Goal: Task Accomplishment & Management: Use online tool/utility

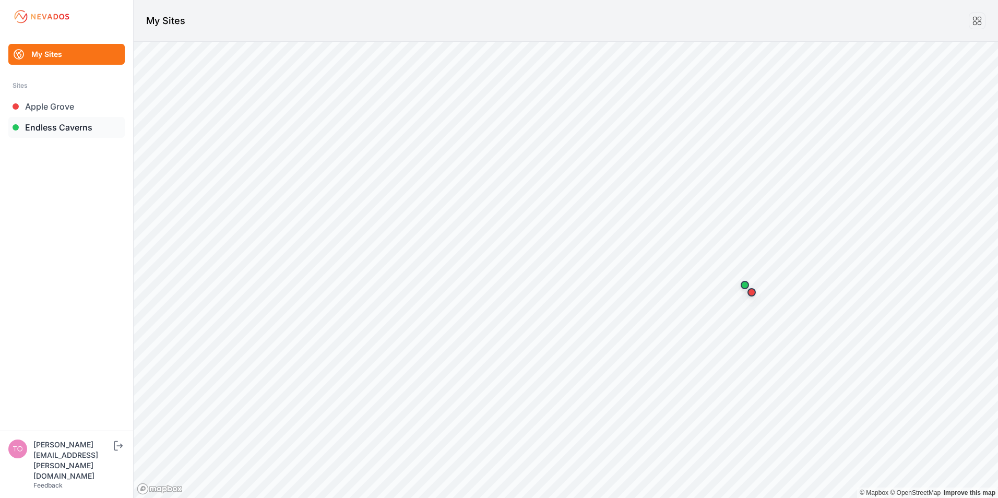
click at [52, 128] on link "Endless Caverns" at bounding box center [66, 127] width 116 height 21
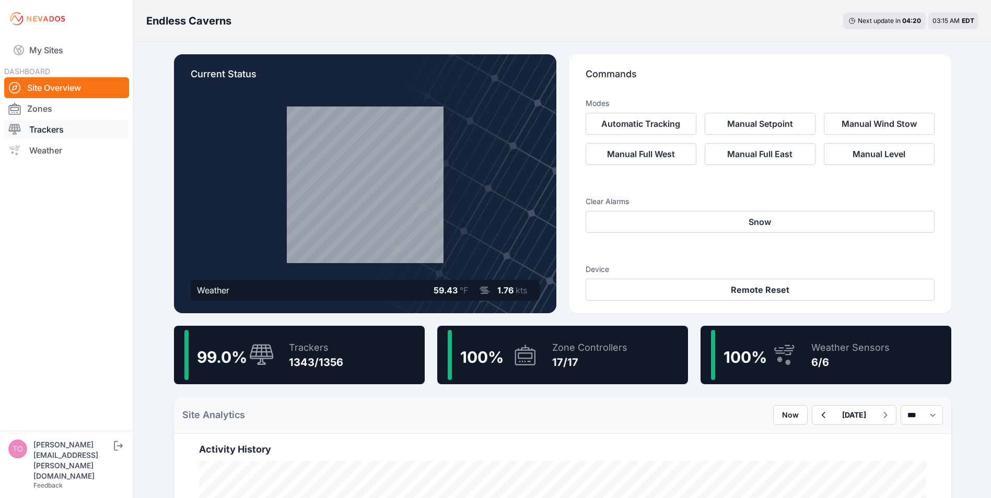
click at [37, 133] on link "Trackers" at bounding box center [66, 129] width 125 height 21
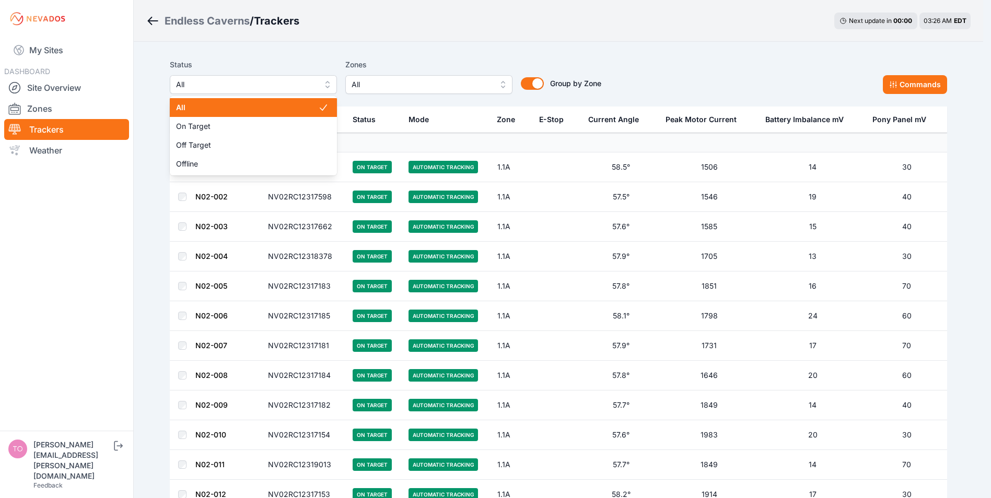
click at [229, 84] on span "All" at bounding box center [246, 84] width 140 height 13
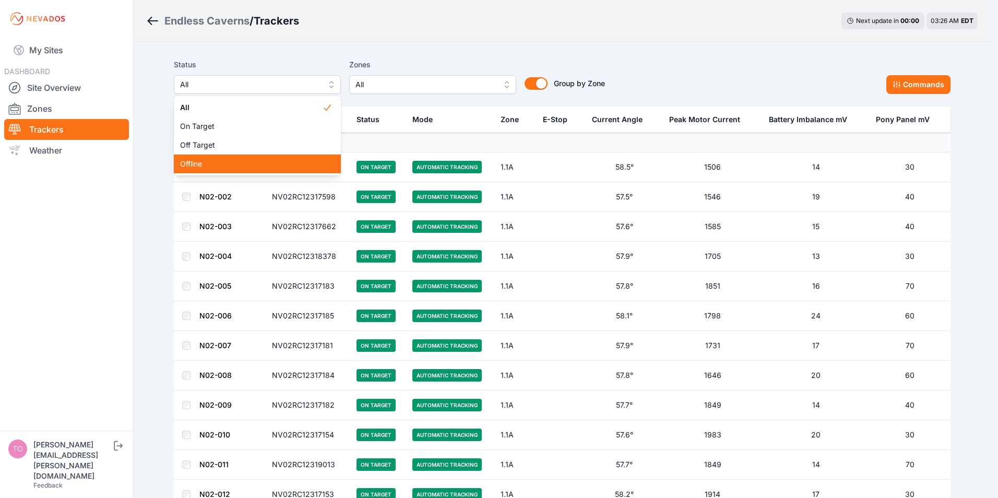
click at [193, 165] on span "Offline" at bounding box center [251, 164] width 142 height 10
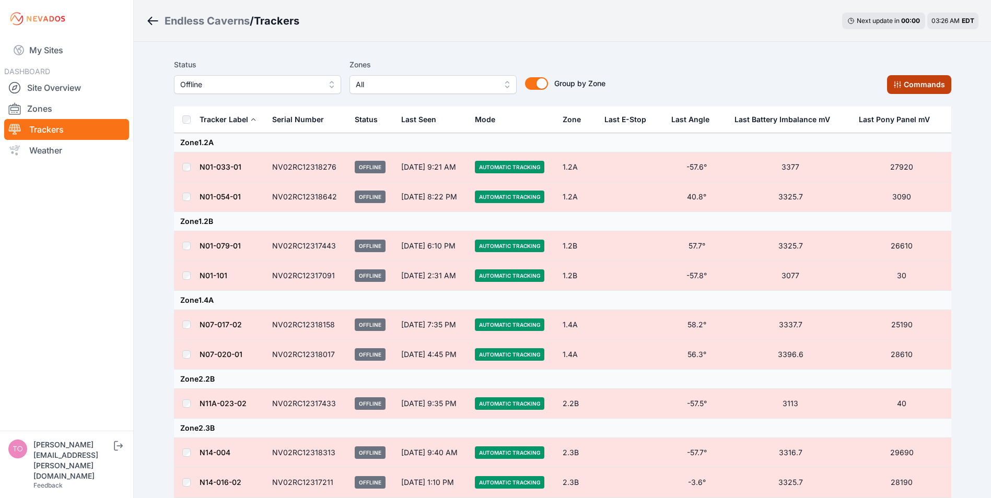
click at [905, 78] on button "Commands" at bounding box center [919, 84] width 64 height 19
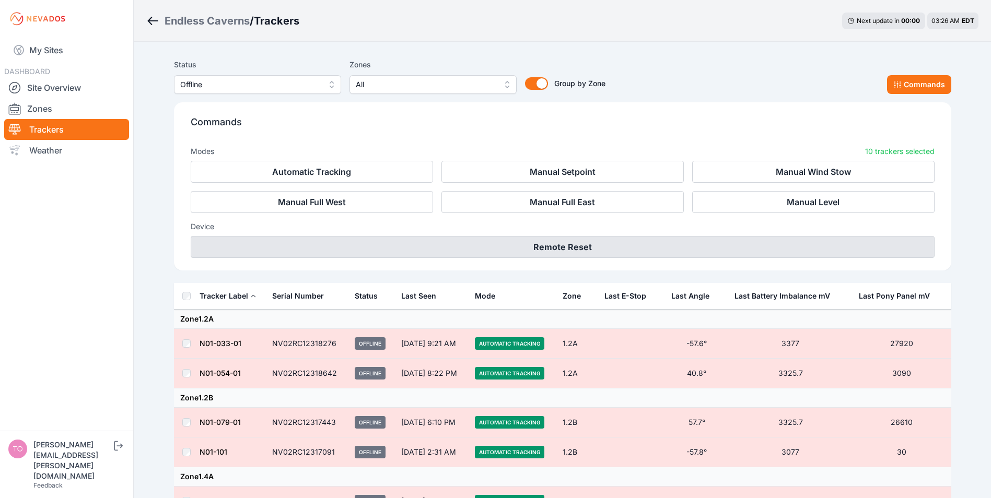
click at [535, 246] on button "Remote Reset" at bounding box center [563, 247] width 744 height 22
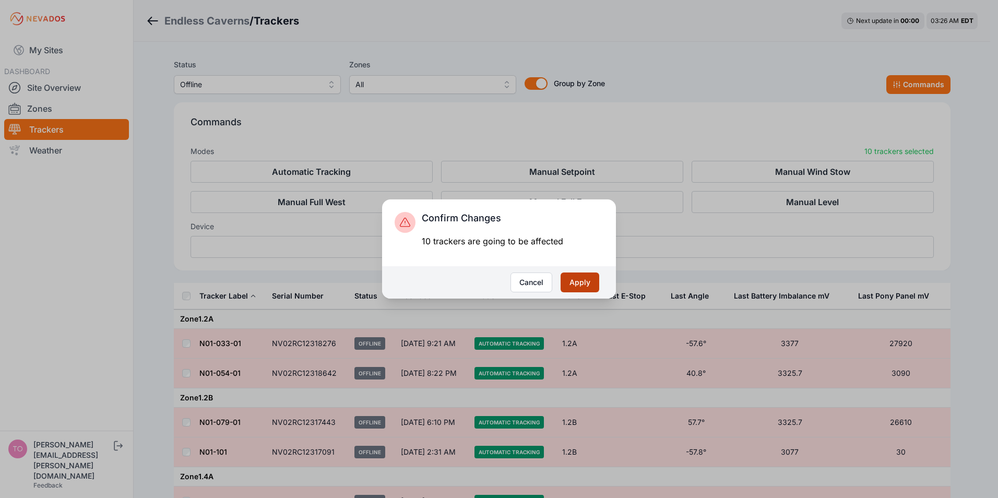
click at [574, 286] on button "Apply" at bounding box center [580, 283] width 39 height 20
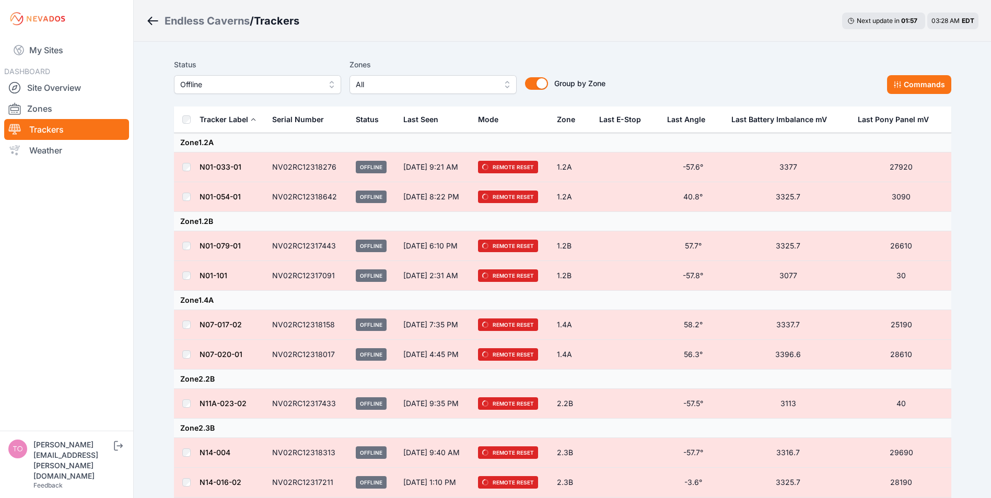
click at [301, 81] on span "Offline" at bounding box center [250, 84] width 140 height 13
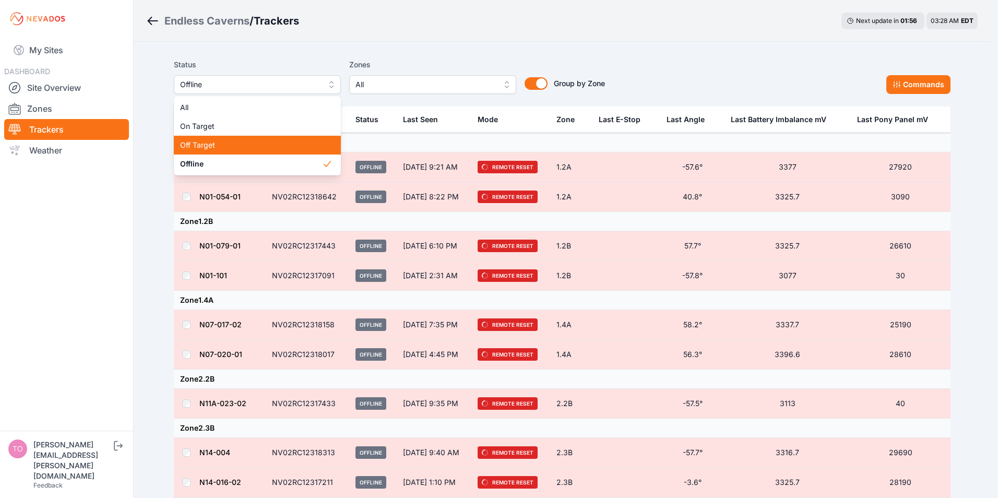
click at [194, 148] on span "Off Target" at bounding box center [251, 145] width 142 height 10
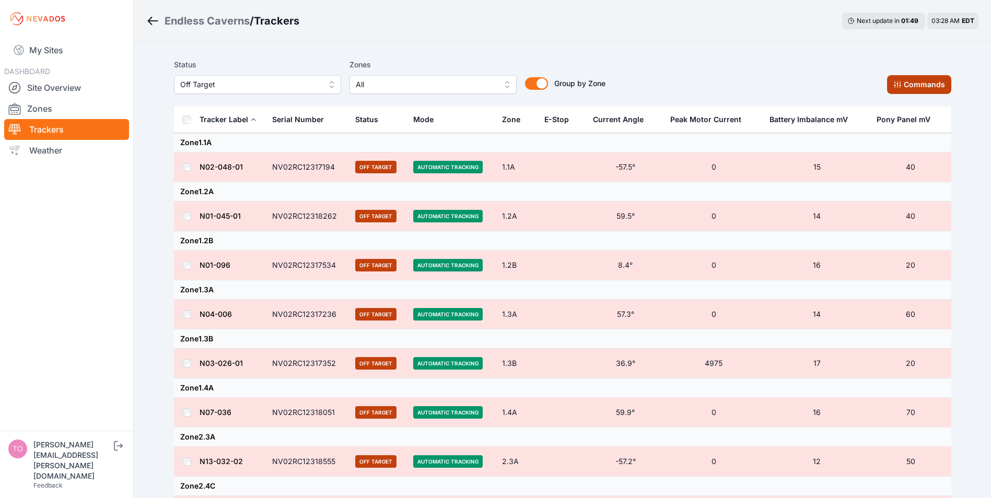
click at [910, 90] on button "Commands" at bounding box center [919, 84] width 64 height 19
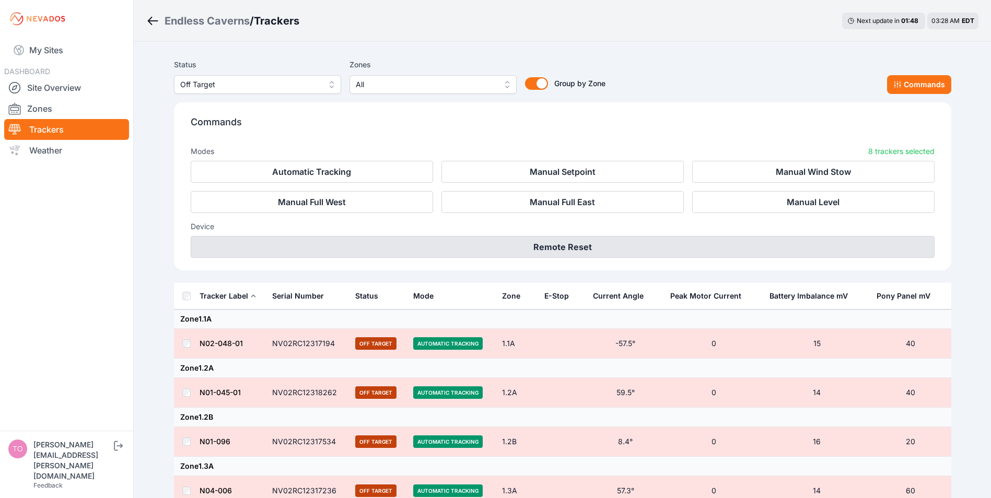
click at [586, 252] on button "Remote Reset" at bounding box center [563, 247] width 744 height 22
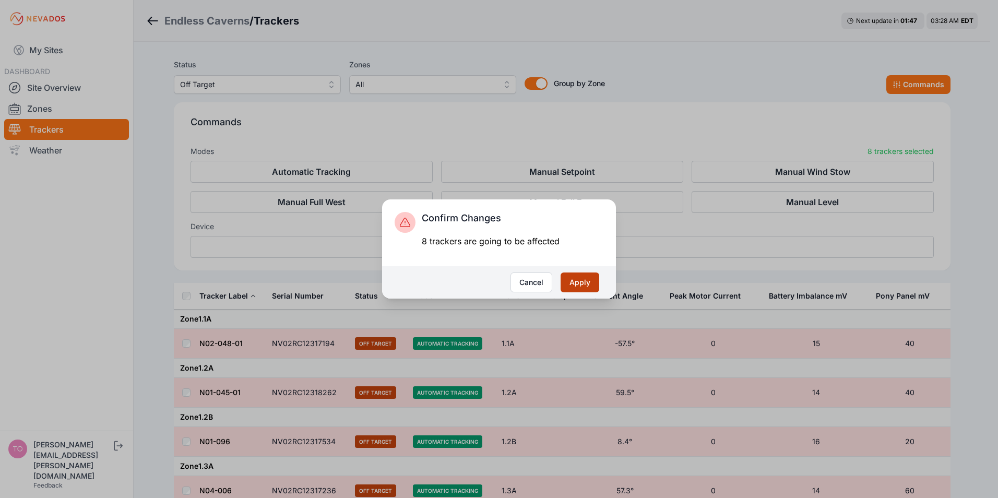
click at [594, 284] on button "Apply" at bounding box center [580, 283] width 39 height 20
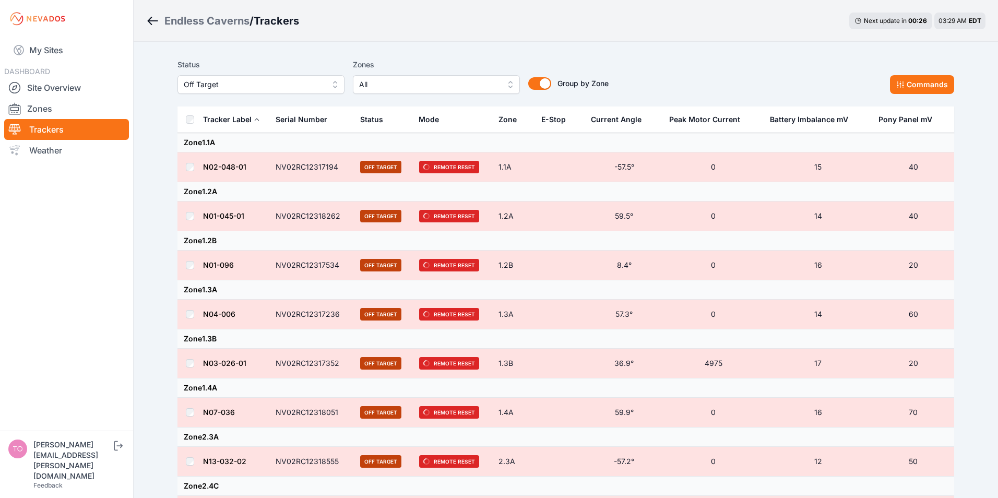
click at [260, 87] on span "Off Target" at bounding box center [254, 84] width 140 height 13
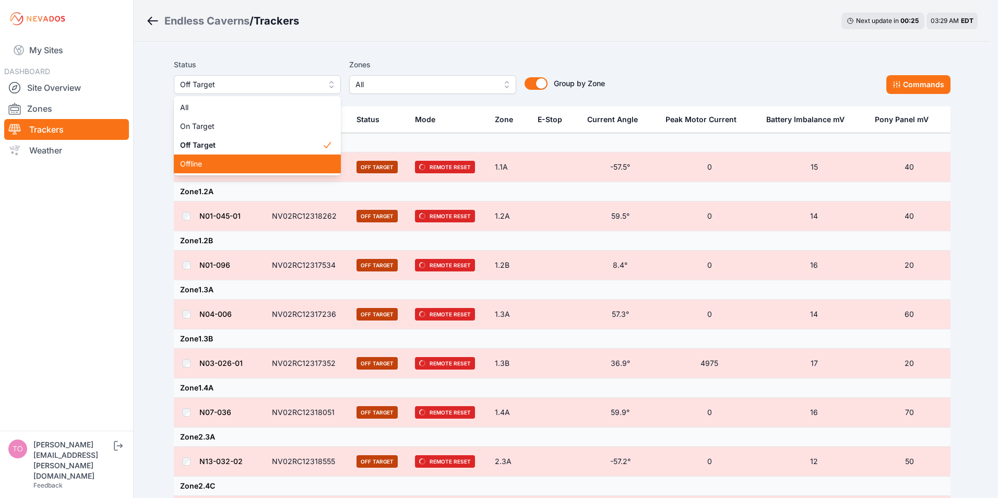
click at [194, 164] on span "Offline" at bounding box center [251, 164] width 142 height 10
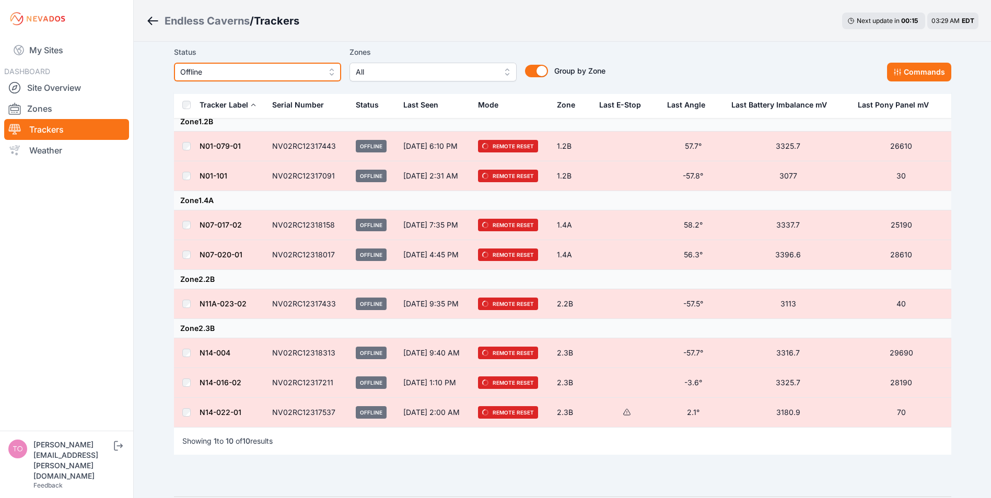
scroll to position [30, 0]
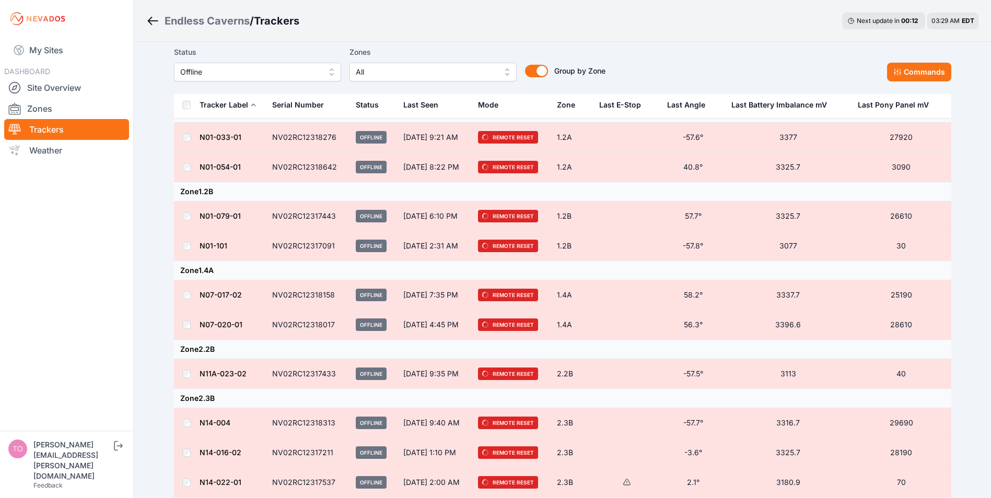
click at [490, 104] on div "Mode" at bounding box center [488, 105] width 20 height 10
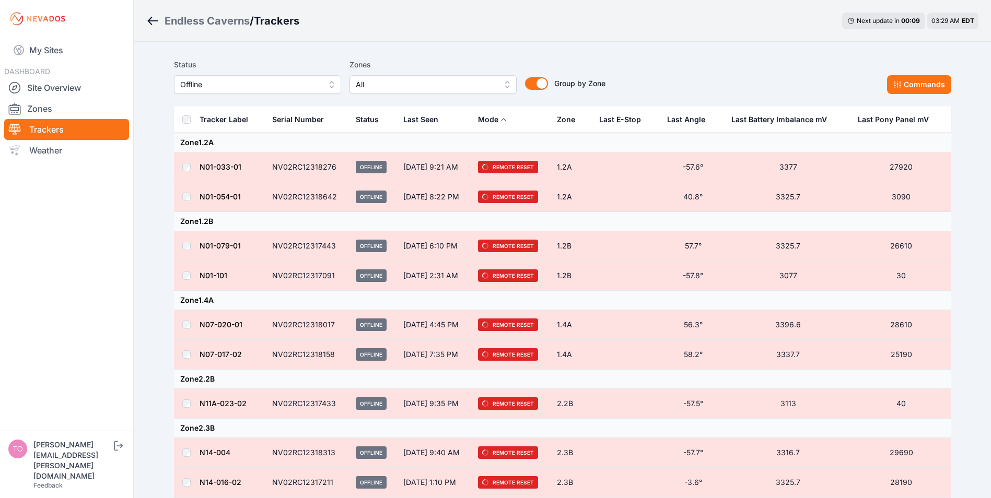
click at [494, 118] on div "Mode" at bounding box center [488, 119] width 20 height 10
